Goal: Transaction & Acquisition: Purchase product/service

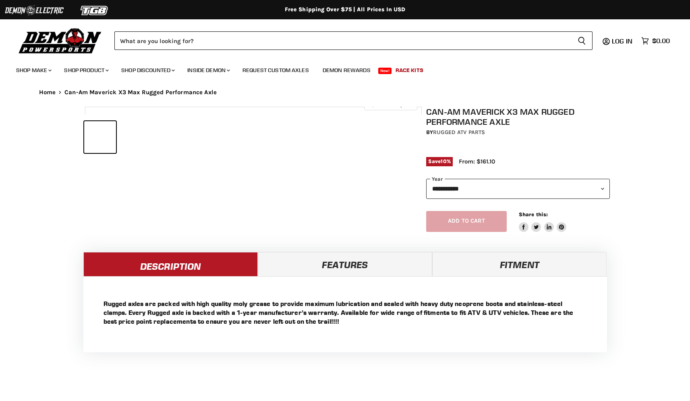
select select "******"
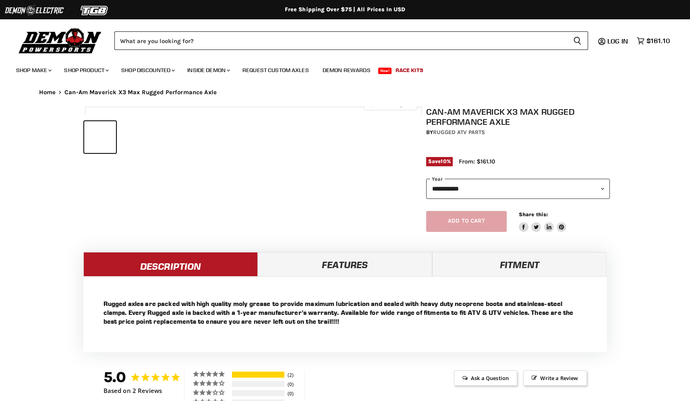
select select "******"
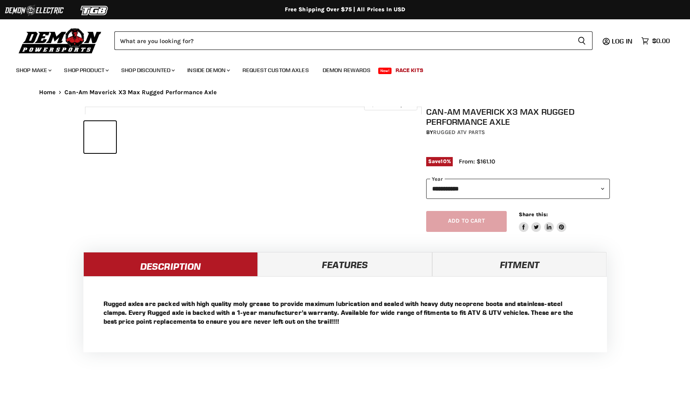
select select "******"
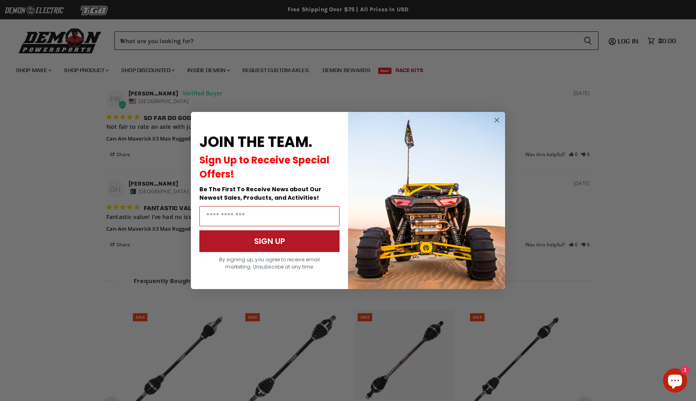
scroll to position [717, 0]
